Goal: Information Seeking & Learning: Learn about a topic

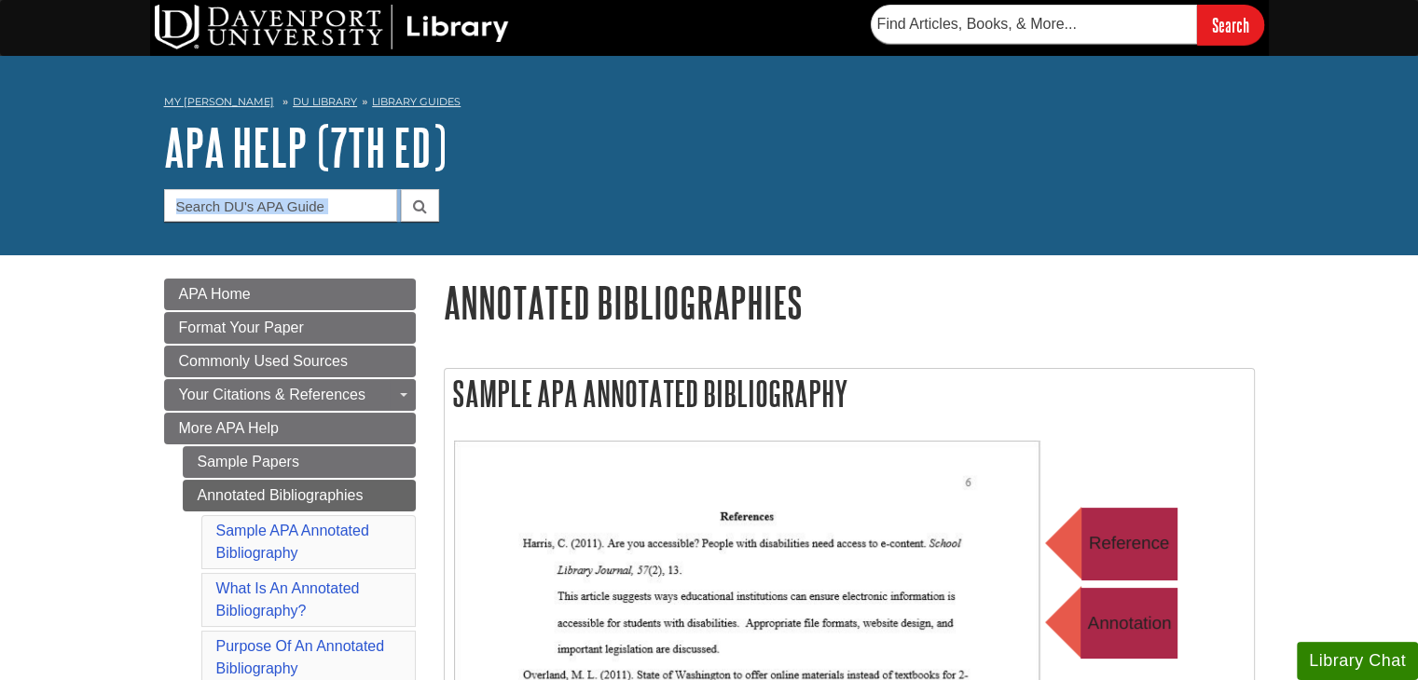
drag, startPoint x: 1411, startPoint y: 152, endPoint x: 1430, endPoint y: 245, distance: 95.0
click at [309, 101] on link "DU Library" at bounding box center [325, 101] width 64 height 13
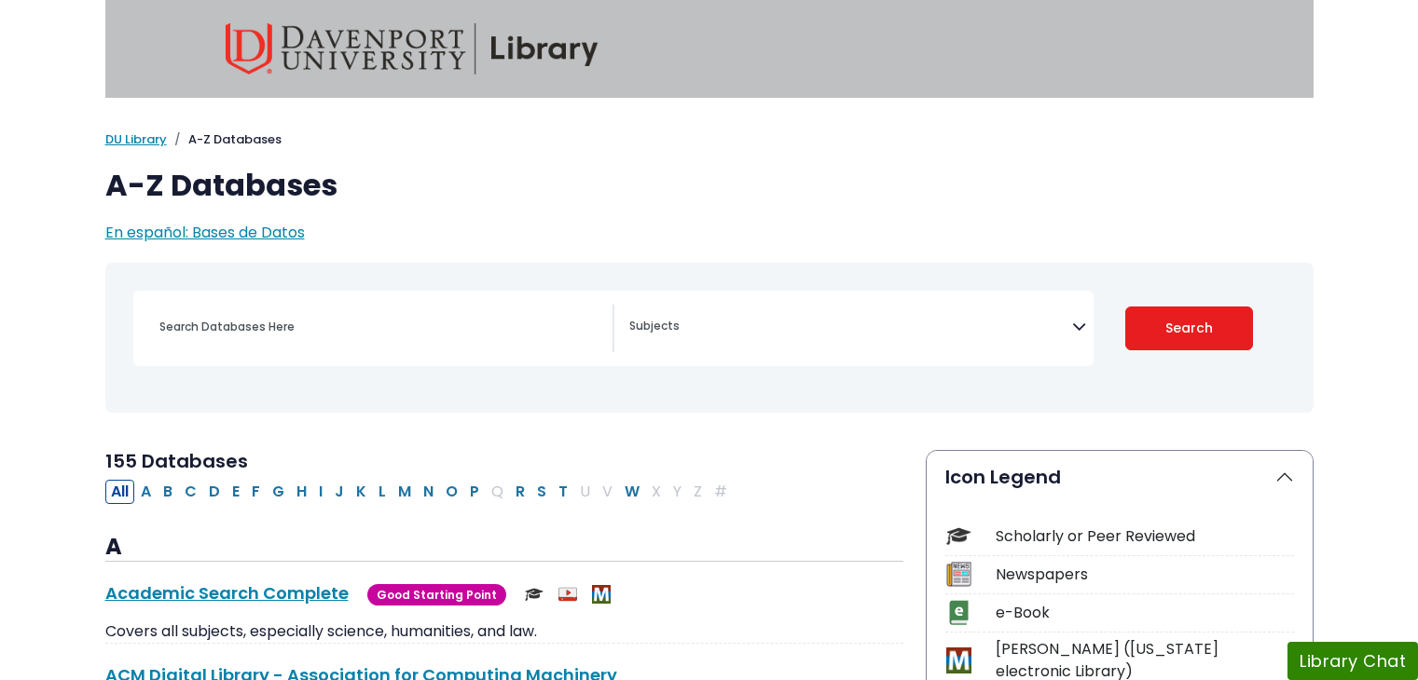
select select "Database Subject Filter"
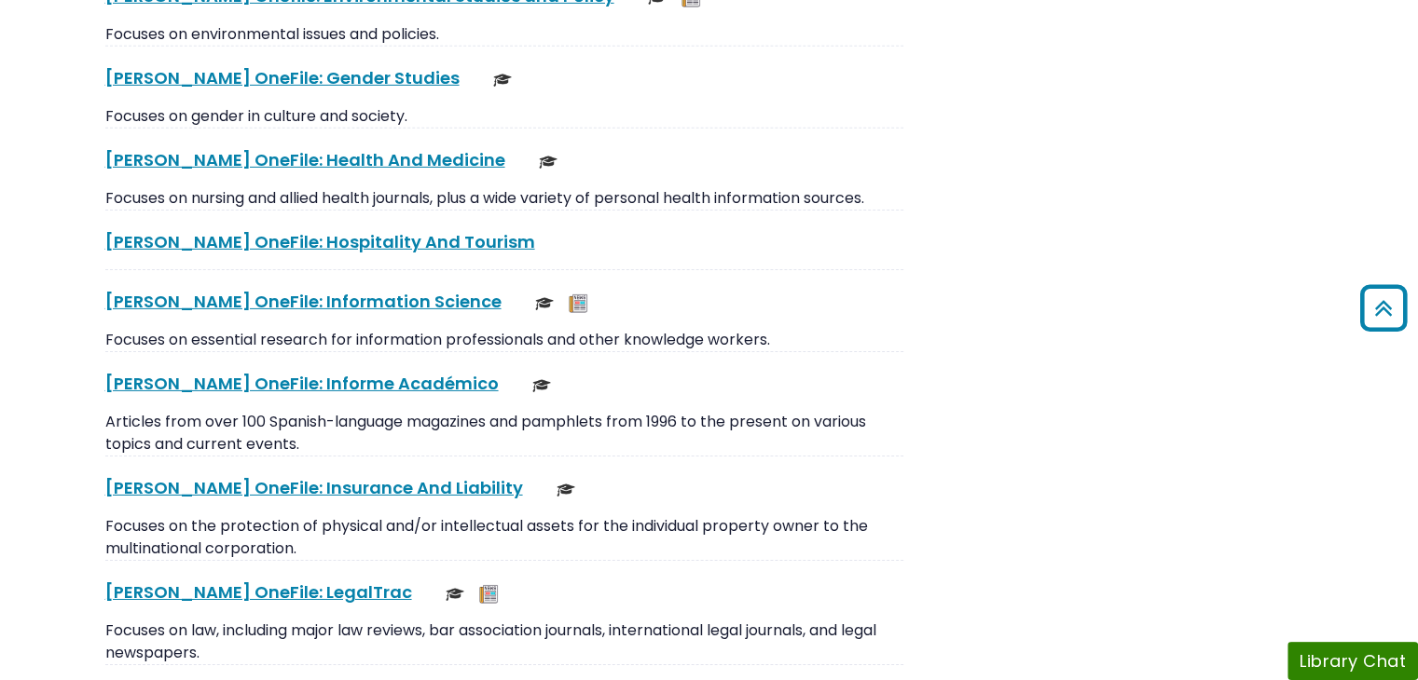
scroll to position [6077, 0]
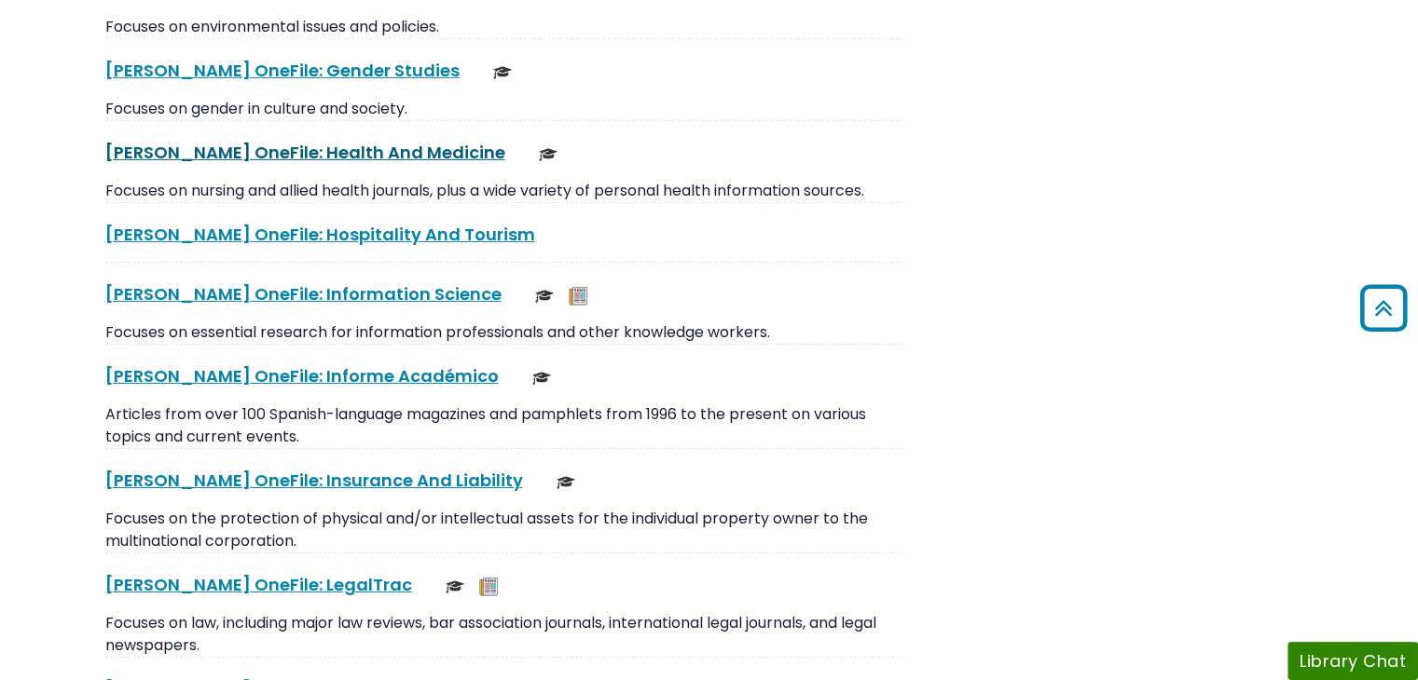
click at [295, 141] on link "[PERSON_NAME] OneFile: Health And Medicine This link opens in a new window" at bounding box center [305, 152] width 400 height 23
